Goal: Task Accomplishment & Management: Complete application form

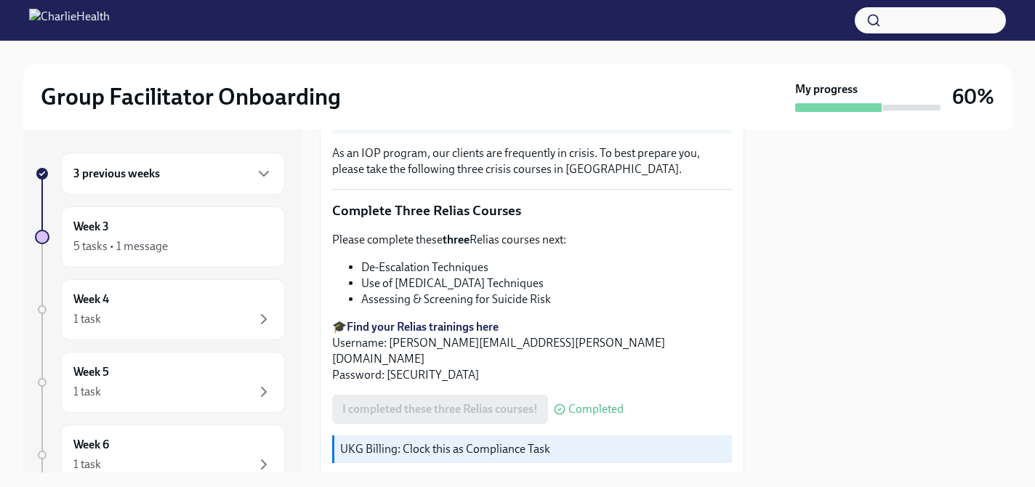
scroll to position [450, 0]
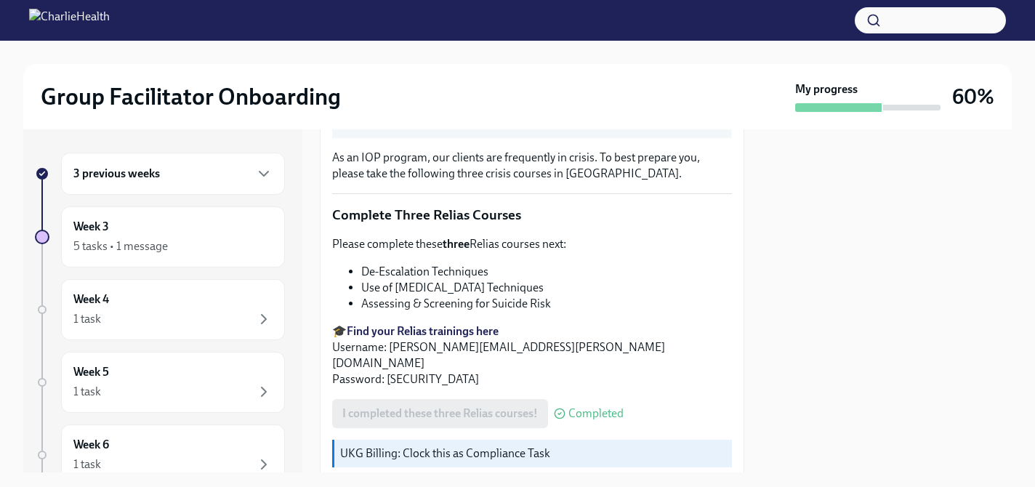
click at [461, 221] on p "Complete Three Relias Courses" at bounding box center [532, 215] width 400 height 19
click at [459, 244] on strong "three" at bounding box center [456, 244] width 27 height 14
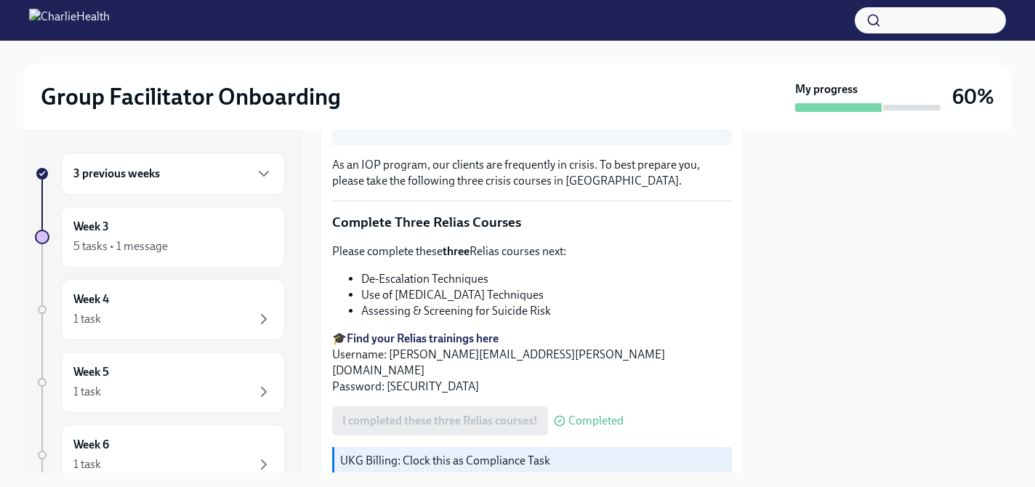
click at [489, 341] on strong "Find your Relias trainings here" at bounding box center [423, 338] width 152 height 14
click at [224, 192] on div "3 previous weeks" at bounding box center [173, 174] width 224 height 42
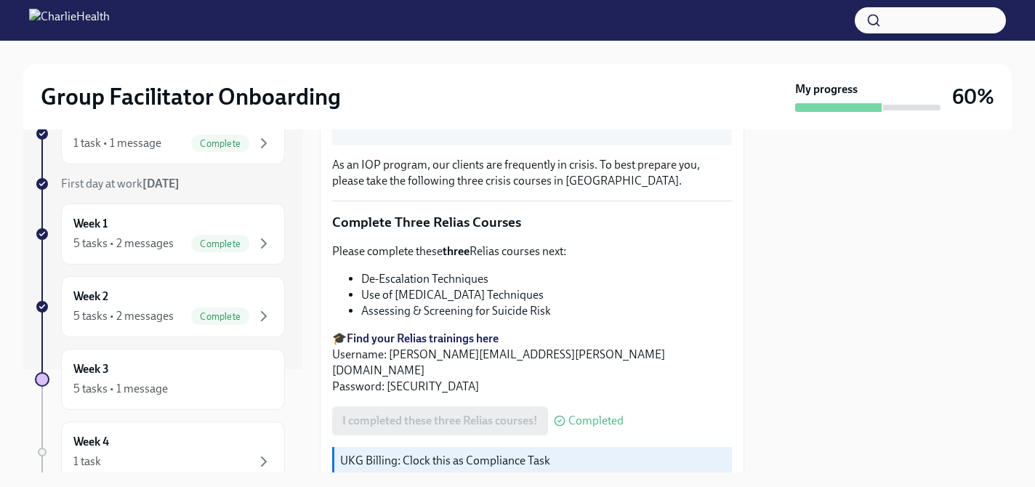
scroll to position [209, 0]
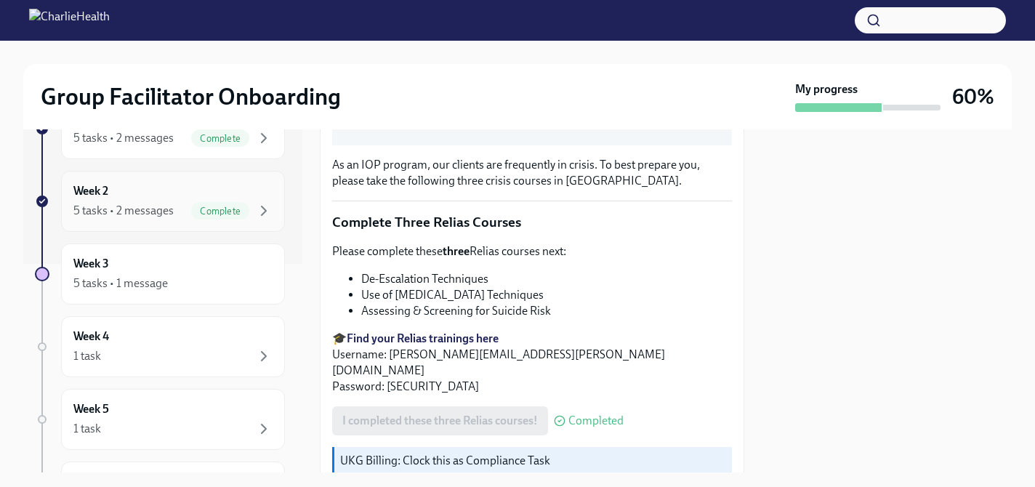
click at [224, 206] on span "Complete" at bounding box center [220, 211] width 58 height 11
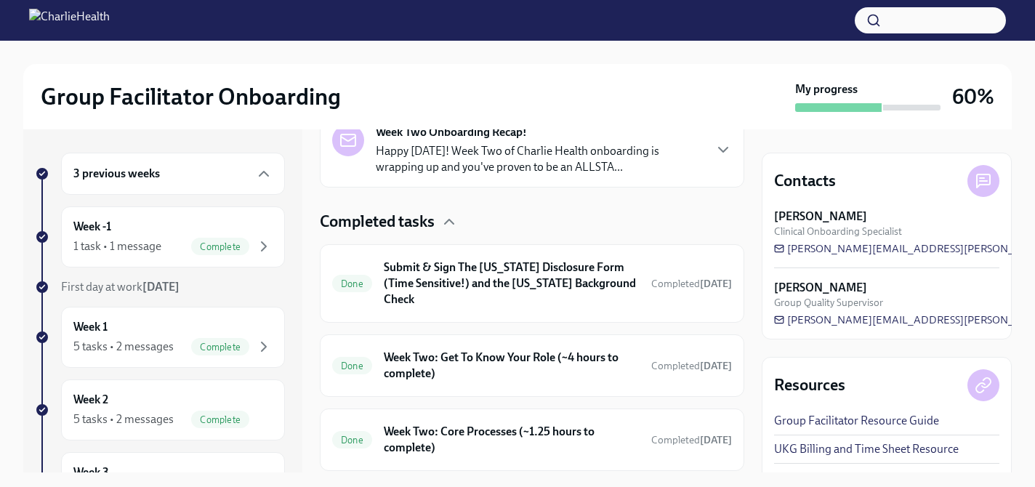
scroll to position [352, 0]
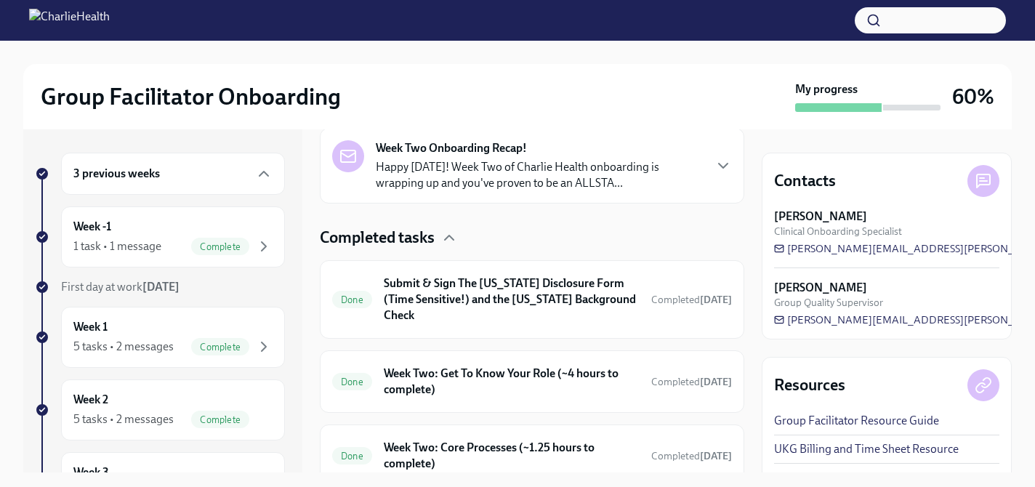
click at [456, 180] on p "Happy [DATE]! Week Two of Charlie Health onboarding is wrapping up and you've p…" at bounding box center [539, 175] width 327 height 32
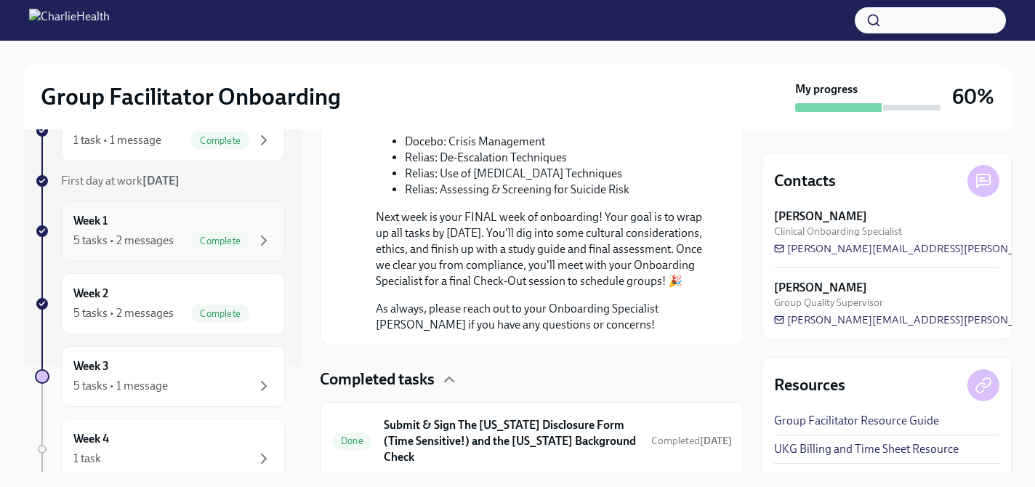
scroll to position [119, 0]
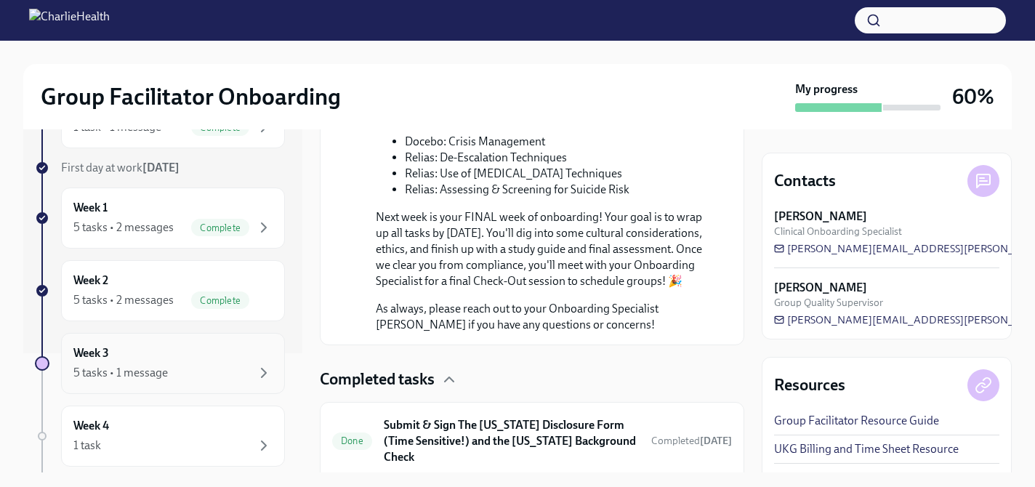
click at [161, 355] on div "Week 3 5 tasks • 1 message" at bounding box center [172, 363] width 199 height 36
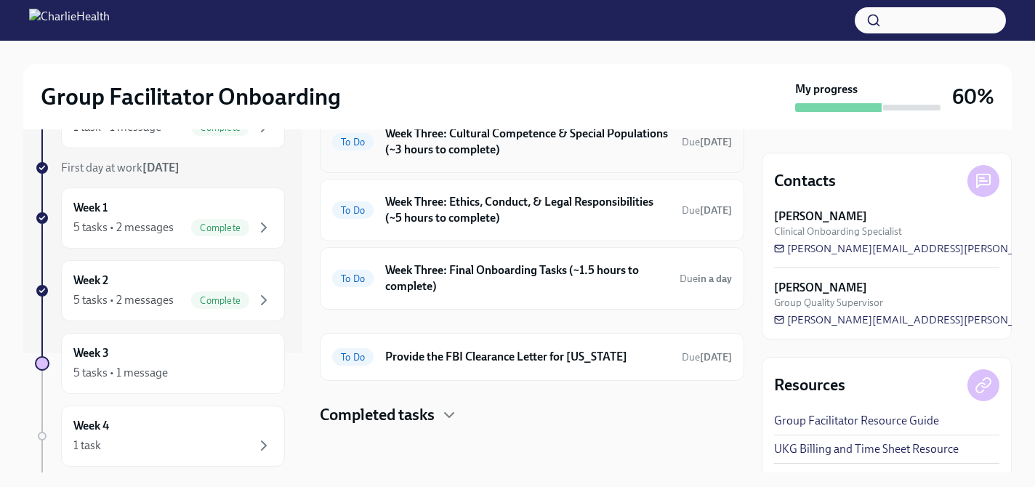
click at [471, 152] on h6 "Week Three: Cultural Competence & Special Populations (~3 hours to complete)" at bounding box center [527, 142] width 285 height 32
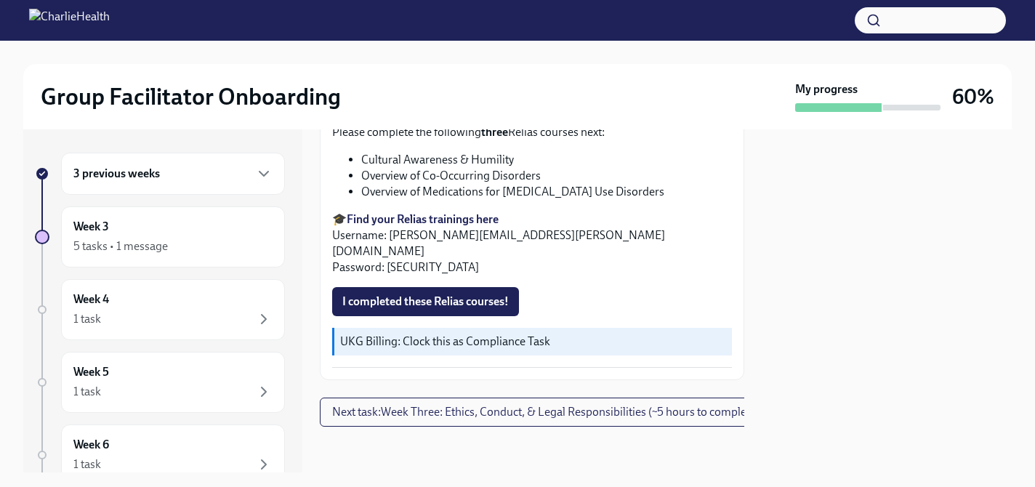
scroll to position [1158, 0]
click at [203, 250] on div "5 tasks • 1 message" at bounding box center [172, 246] width 199 height 17
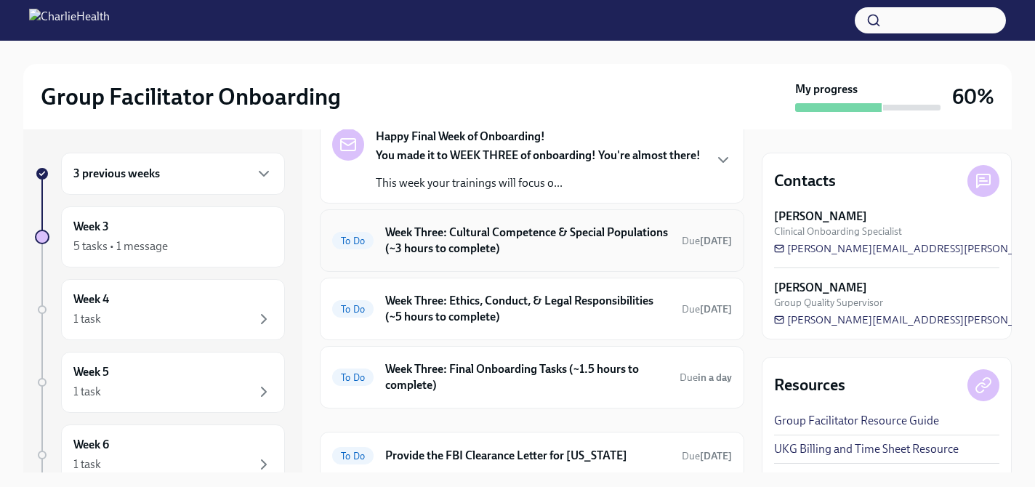
scroll to position [86, 0]
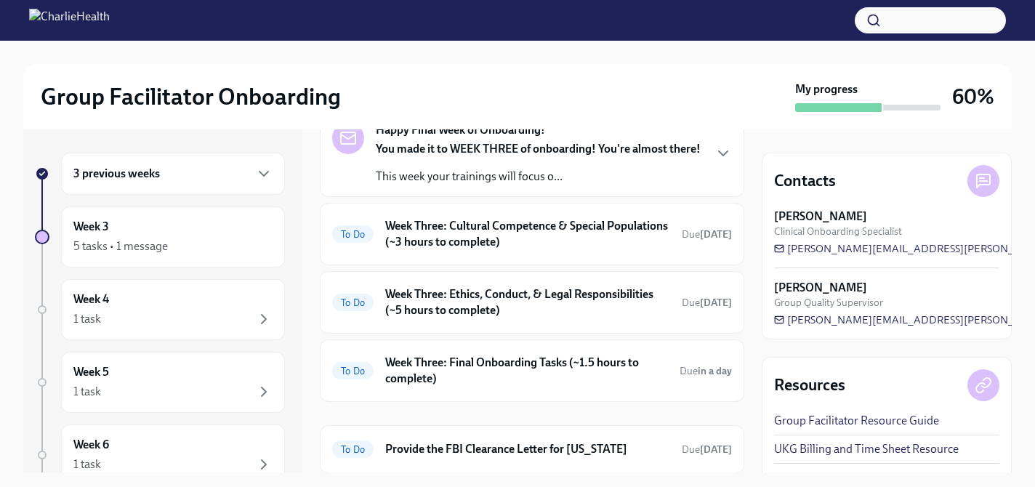
click at [211, 183] on div "3 previous weeks" at bounding box center [173, 174] width 224 height 42
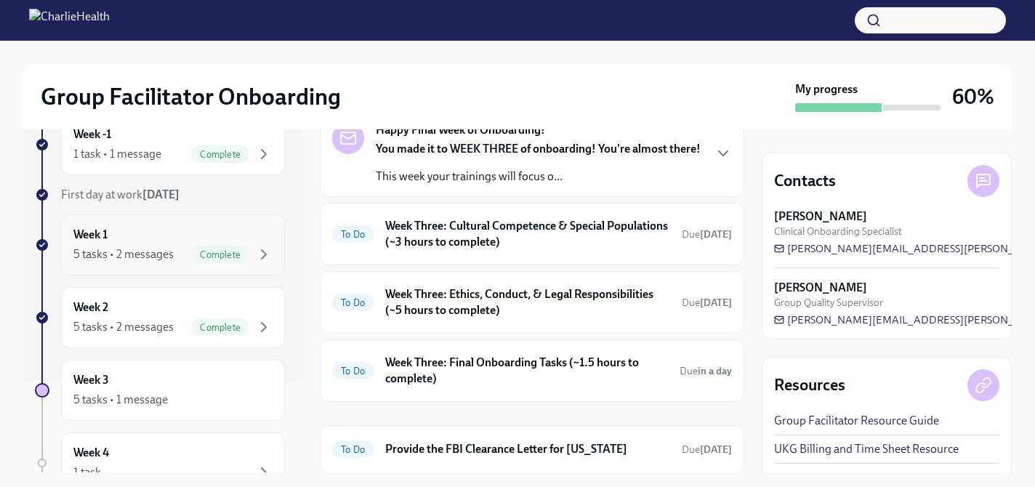
scroll to position [120, 0]
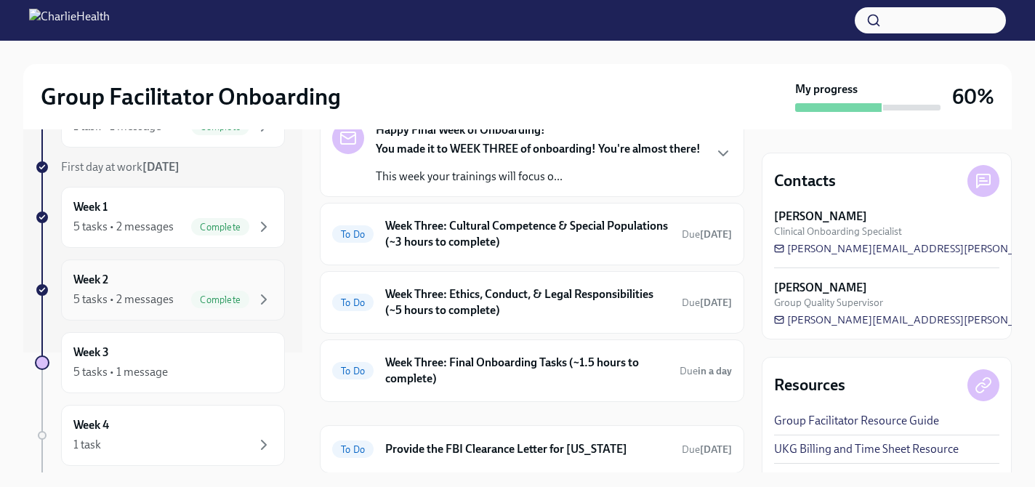
click at [181, 299] on div "5 tasks • 2 messages Complete" at bounding box center [172, 299] width 199 height 17
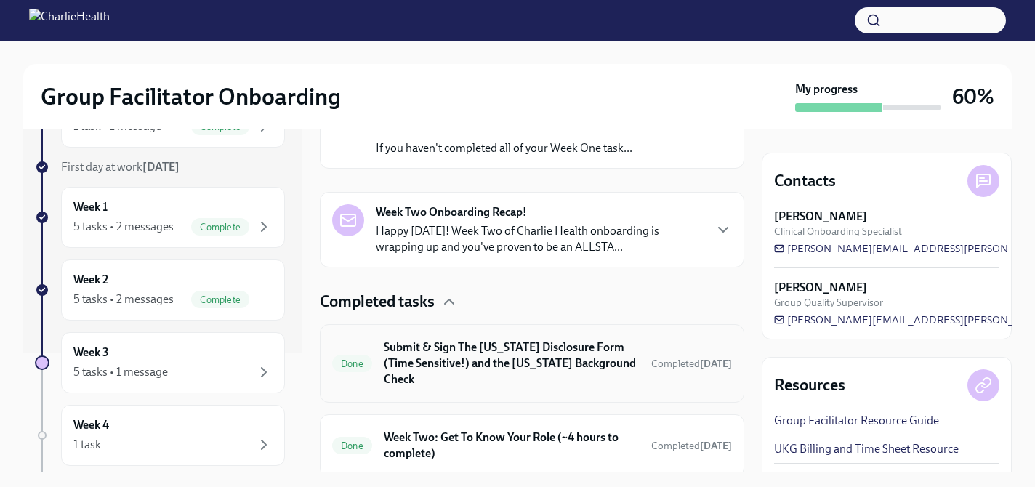
scroll to position [289, 0]
click at [475, 222] on p "Happy [DATE]! Week Two of Charlie Health onboarding is wrapping up and you've p…" at bounding box center [539, 238] width 327 height 32
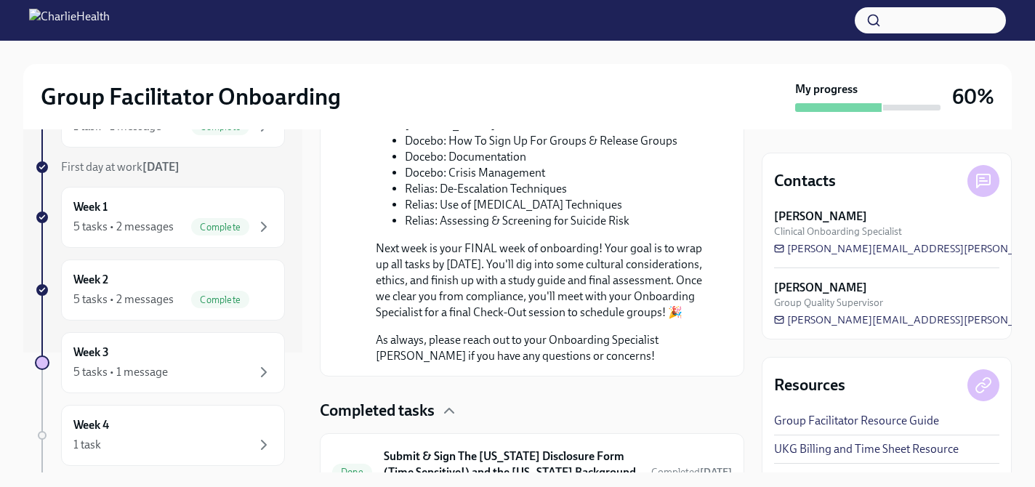
scroll to position [836, 0]
